Goal: Information Seeking & Learning: Learn about a topic

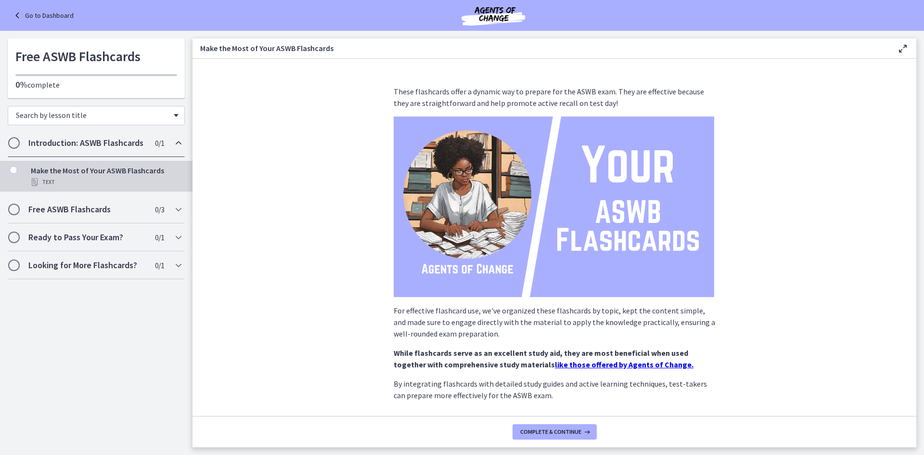
click at [130, 115] on span "Search by lesson title" at bounding box center [92, 115] width 153 height 10
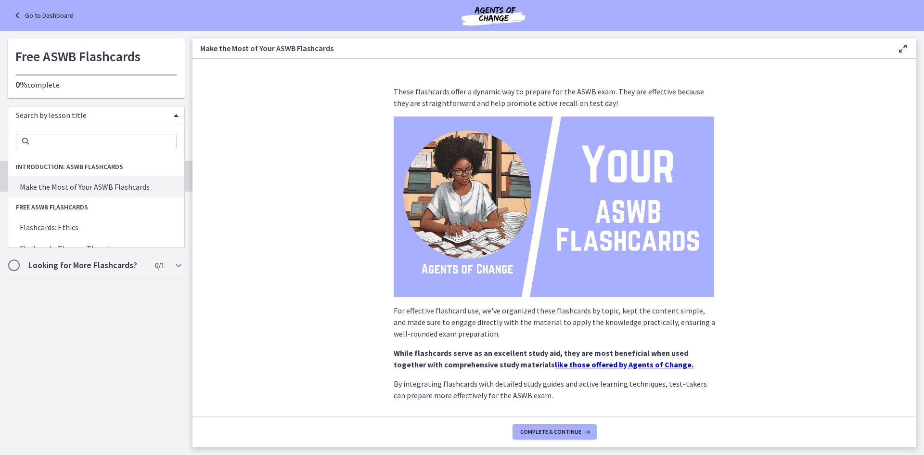
click at [178, 116] on span "Chapters" at bounding box center [176, 115] width 5 height 3
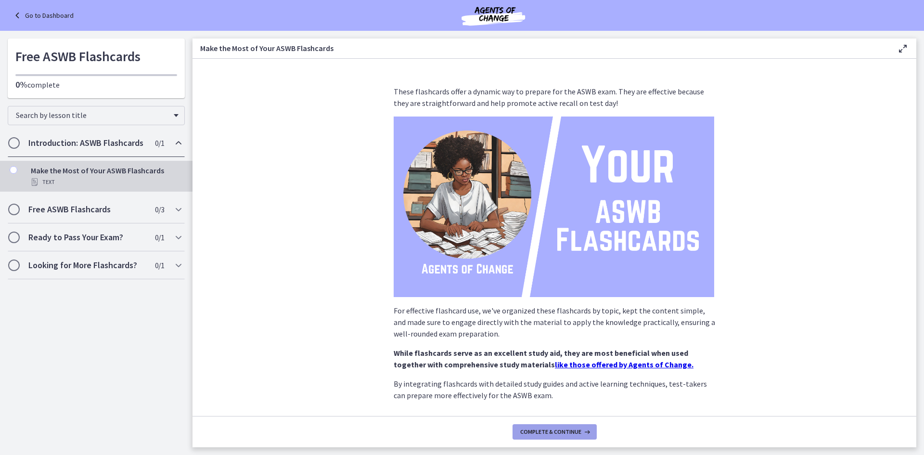
click at [557, 436] on button "Complete & continue" at bounding box center [555, 431] width 84 height 15
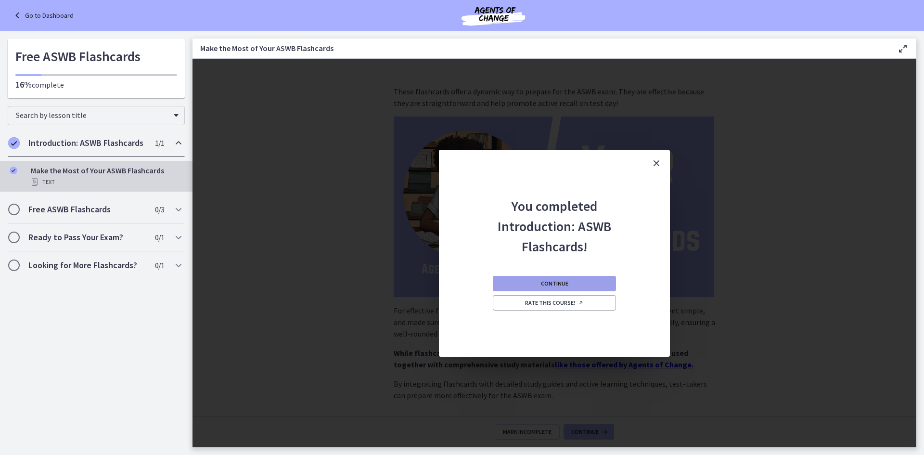
click at [551, 284] on span "Continue" at bounding box center [554, 284] width 27 height 8
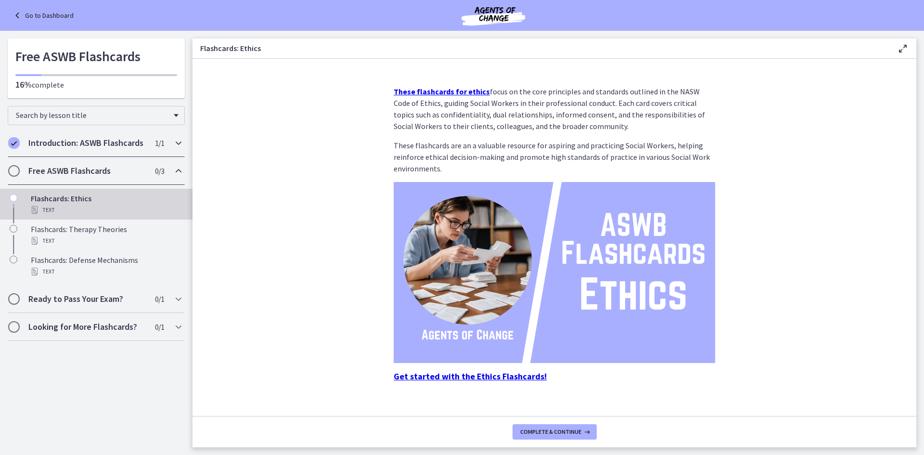
click at [121, 137] on div "Introduction: ASWB Flashcards 1 / 1 Completed" at bounding box center [96, 143] width 177 height 28
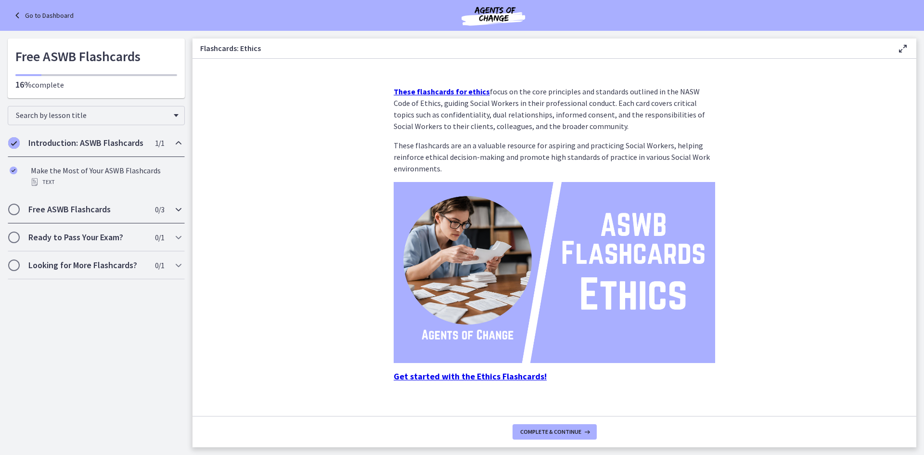
click at [93, 201] on div "Free ASWB Flashcards 0 / 3 Completed" at bounding box center [96, 209] width 177 height 28
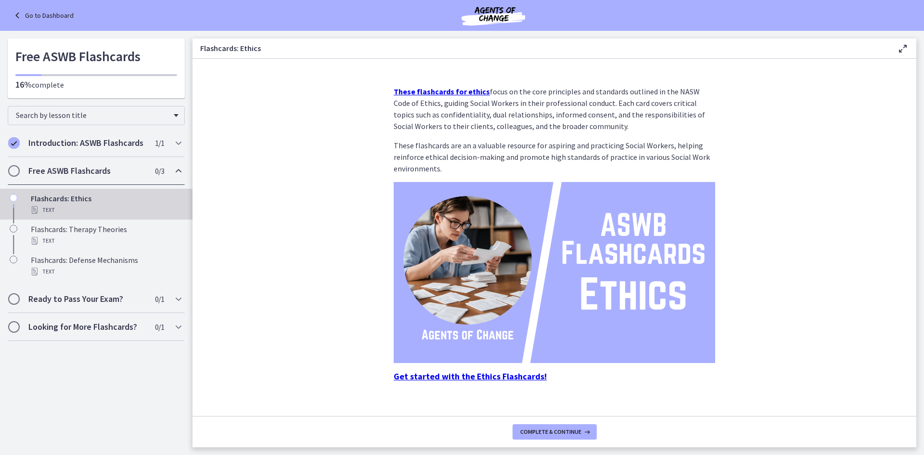
click at [66, 205] on div "Text" at bounding box center [106, 210] width 150 height 12
click at [441, 376] on strong "Get started with the Ethics Flashcards!" at bounding box center [470, 376] width 153 height 11
click at [467, 374] on strong "Get started with the Ethics Flashcards!" at bounding box center [470, 376] width 153 height 11
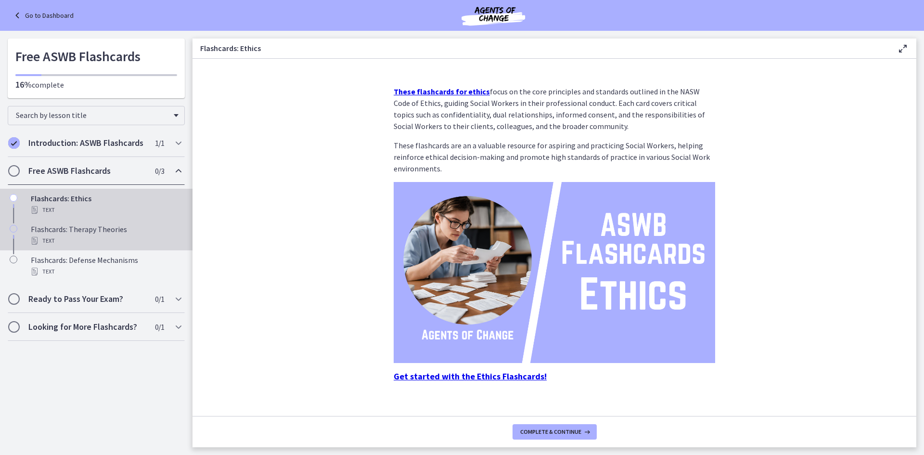
click at [57, 238] on div "Text" at bounding box center [106, 241] width 150 height 12
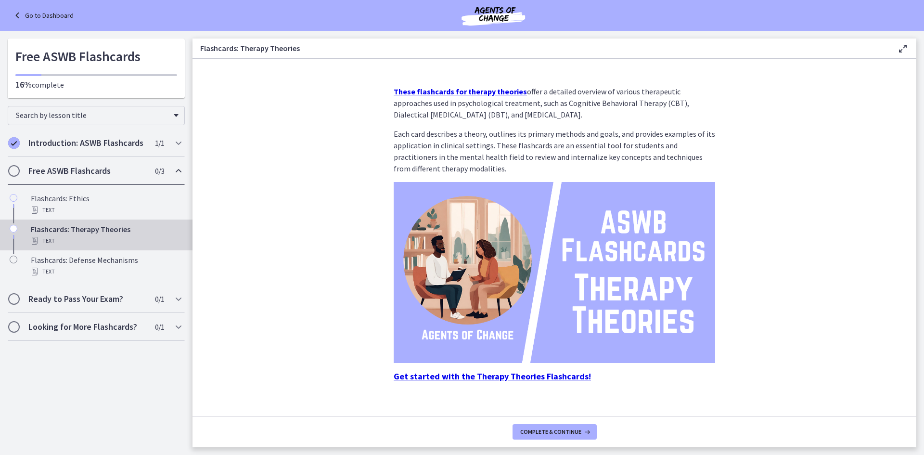
click at [476, 375] on strong "Get started with the Therapy Theories Flashcards!" at bounding box center [492, 376] width 197 height 11
click at [83, 268] on div "Text" at bounding box center [106, 272] width 150 height 12
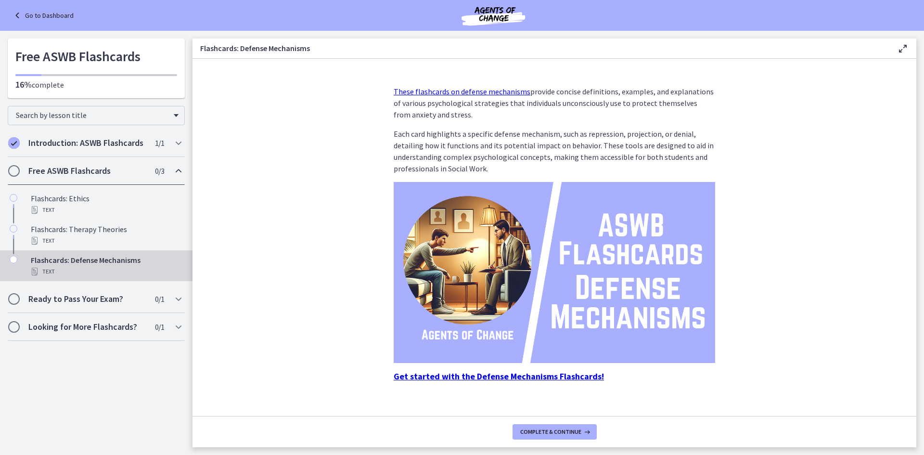
click at [486, 377] on strong "Get started with the Defense Mechanisms Flashcards!" at bounding box center [499, 376] width 210 height 11
click at [78, 297] on h2 "Ready to Pass Your Exam?" at bounding box center [86, 299] width 117 height 12
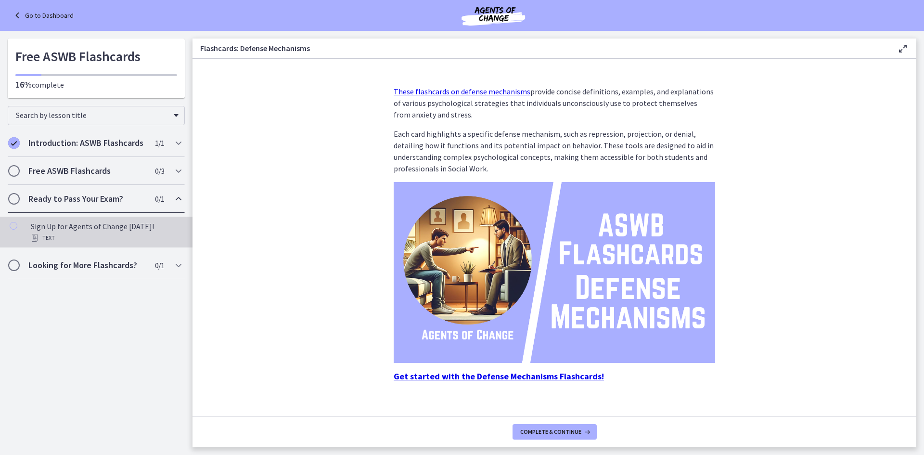
click at [81, 227] on div "Sign Up for Agents of Change [DATE]! Text" at bounding box center [106, 231] width 150 height 23
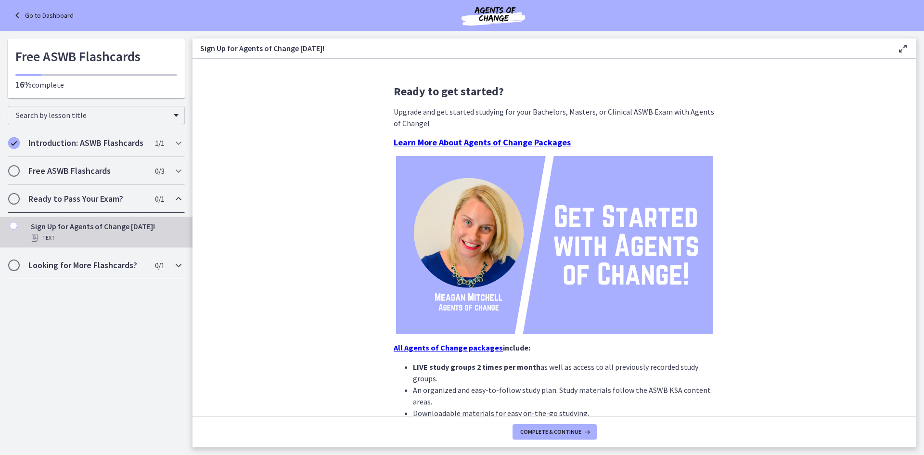
click at [85, 269] on h2 "Looking for More Flashcards?" at bounding box center [86, 265] width 117 height 12
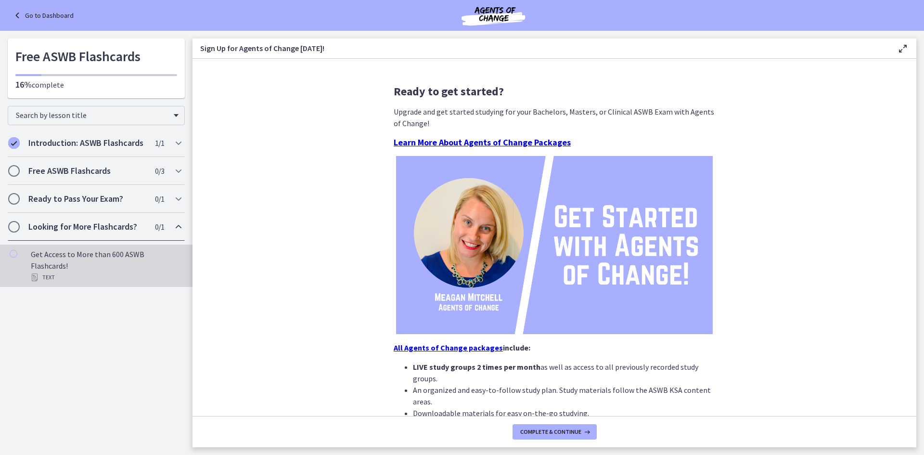
click at [90, 257] on div "Get Access to More than 600 ASWB Flashcards! Text" at bounding box center [106, 265] width 150 height 35
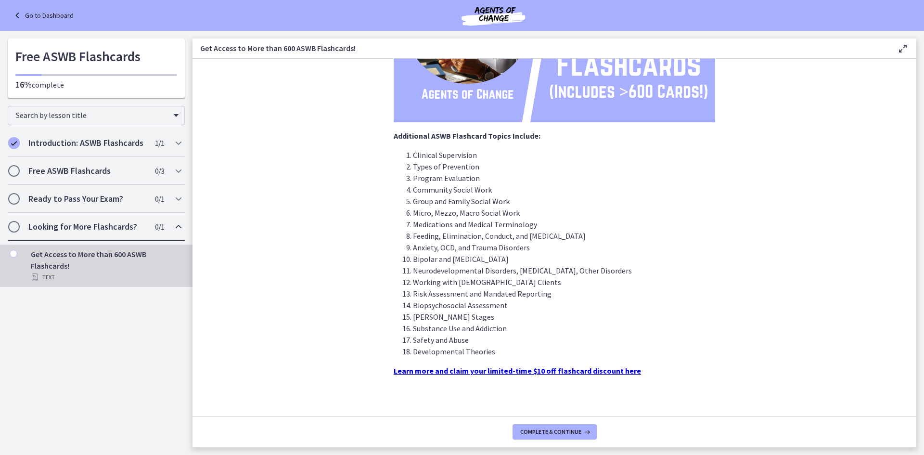
scroll to position [213, 0]
